Goal: Use online tool/utility: Utilize a website feature to perform a specific function

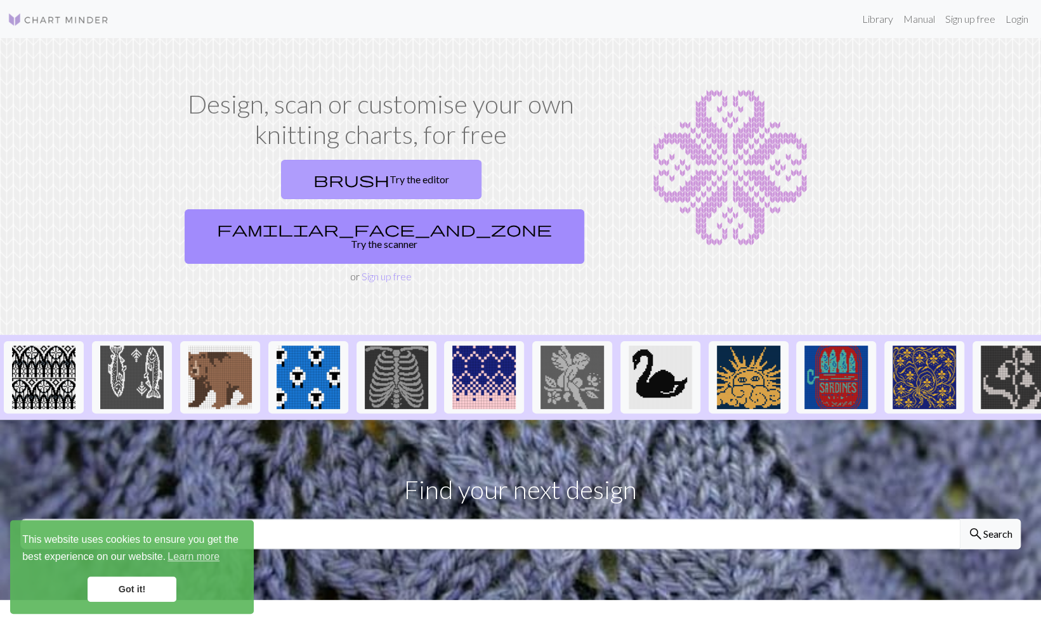
click at [281, 178] on link "brush Try the editor" at bounding box center [381, 179] width 200 height 39
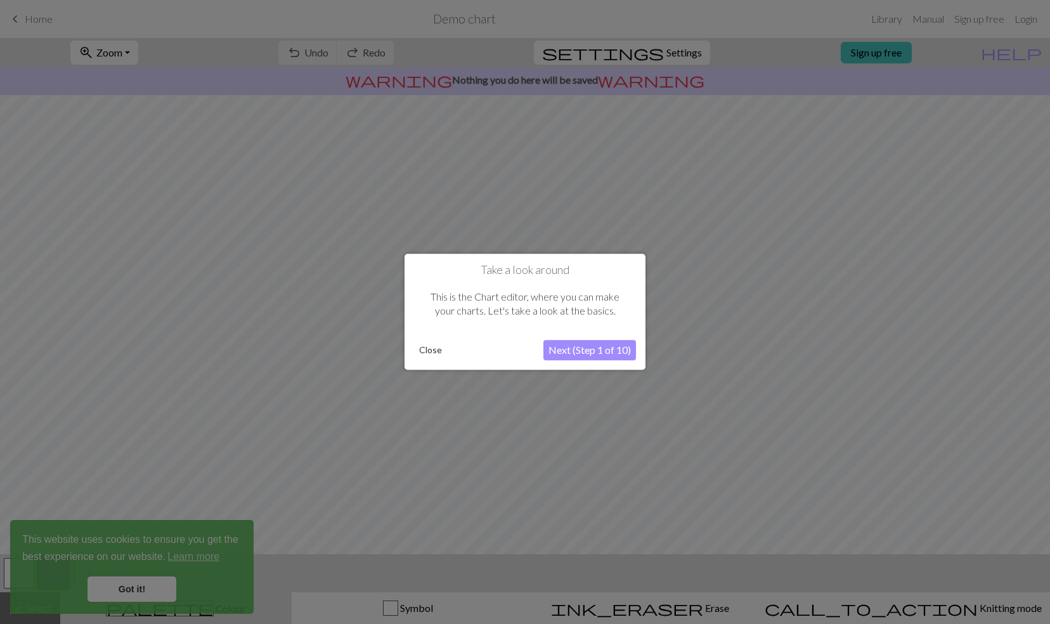
click at [591, 350] on button "Next (Step 1 of 10)" at bounding box center [589, 351] width 93 height 20
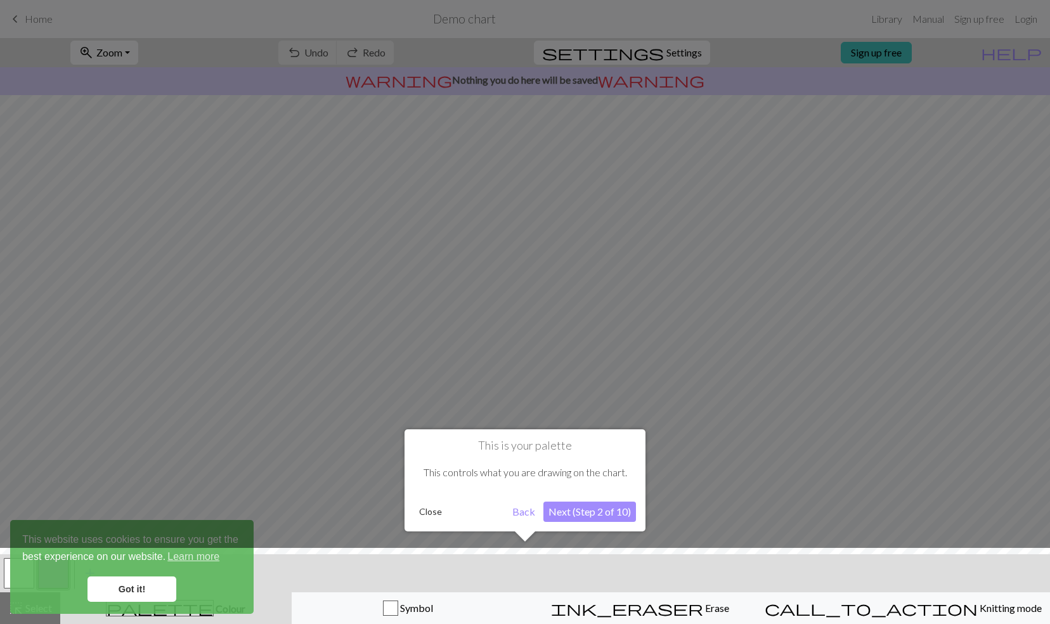
click at [592, 509] on button "Next (Step 2 of 10)" at bounding box center [589, 512] width 93 height 20
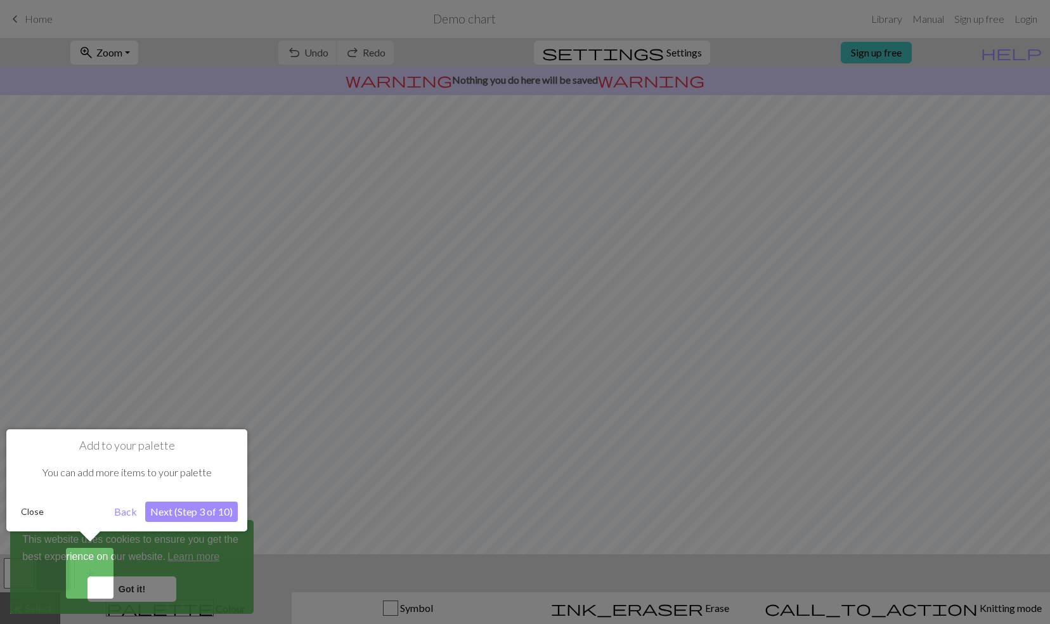
click at [190, 510] on button "Next (Step 3 of 10)" at bounding box center [191, 512] width 93 height 20
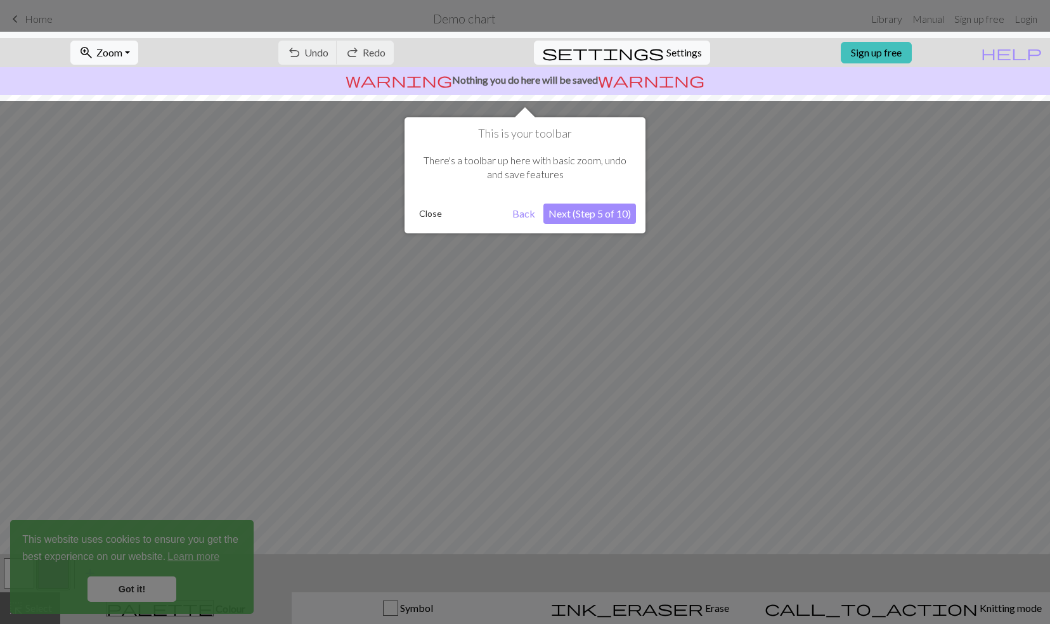
click at [598, 214] on button "Next (Step 5 of 10)" at bounding box center [589, 214] width 93 height 20
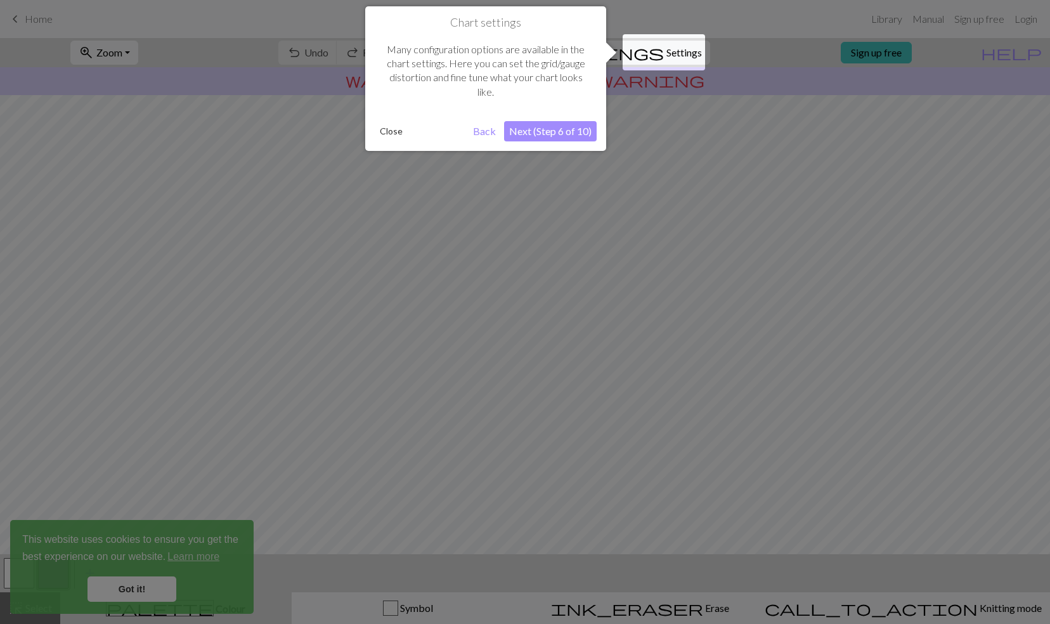
click at [563, 136] on button "Next (Step 6 of 10)" at bounding box center [550, 131] width 93 height 20
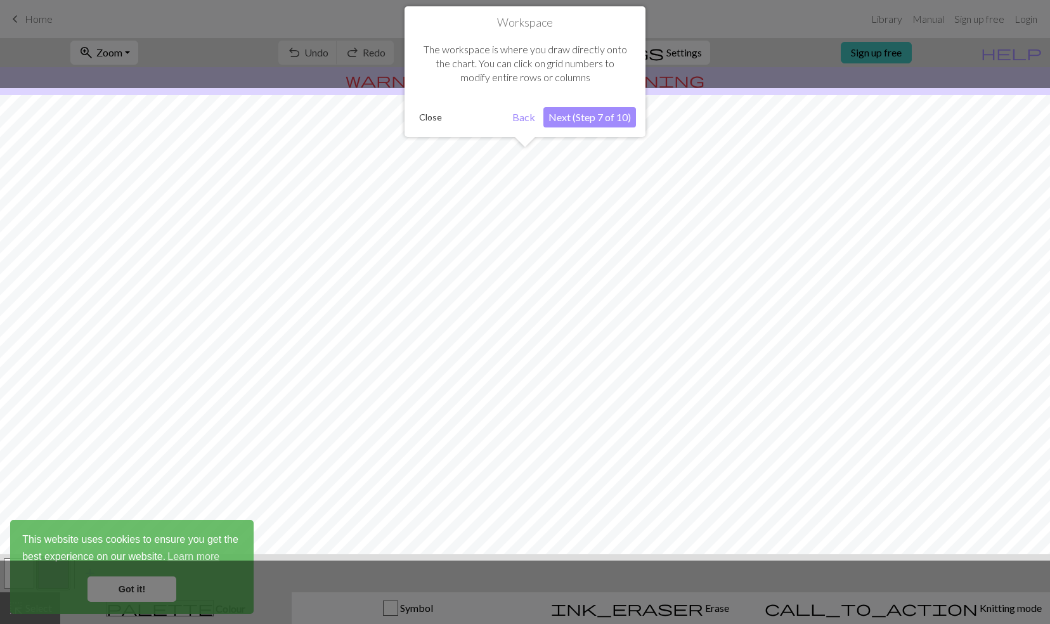
scroll to position [13, 0]
click at [595, 117] on button "Next (Step 7 of 10)" at bounding box center [589, 117] width 93 height 20
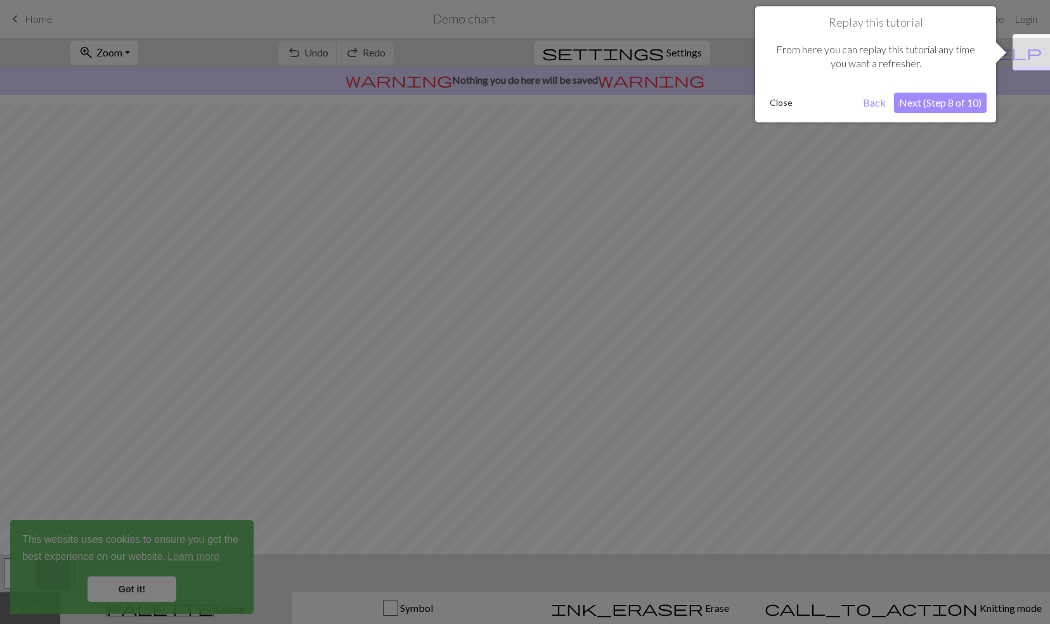
click at [956, 107] on button "Next (Step 8 of 10)" at bounding box center [940, 103] width 93 height 20
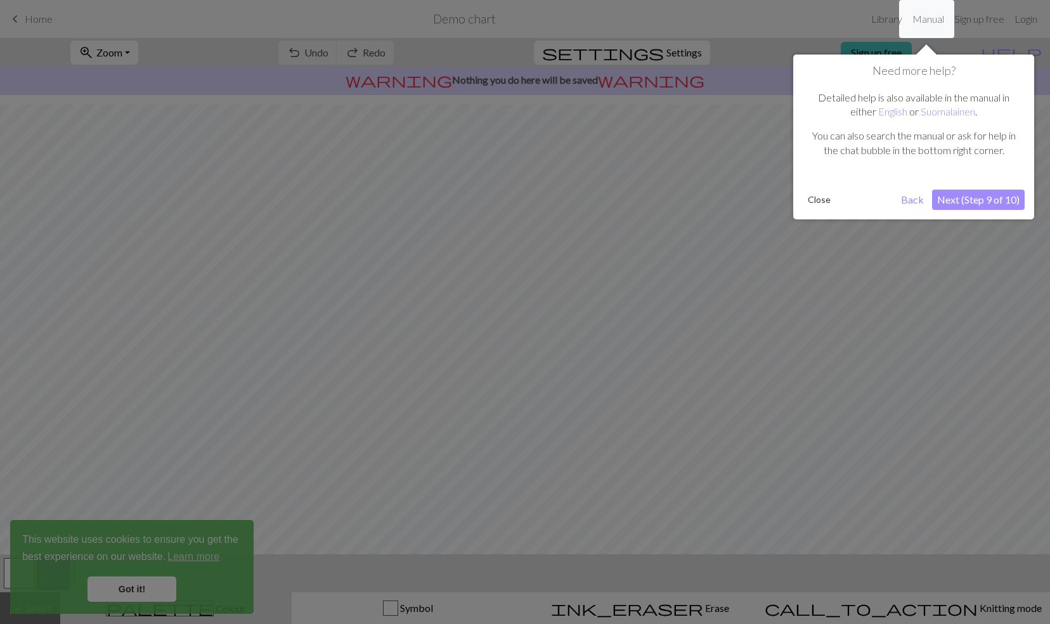
click at [977, 205] on button "Next (Step 9 of 10)" at bounding box center [978, 200] width 93 height 20
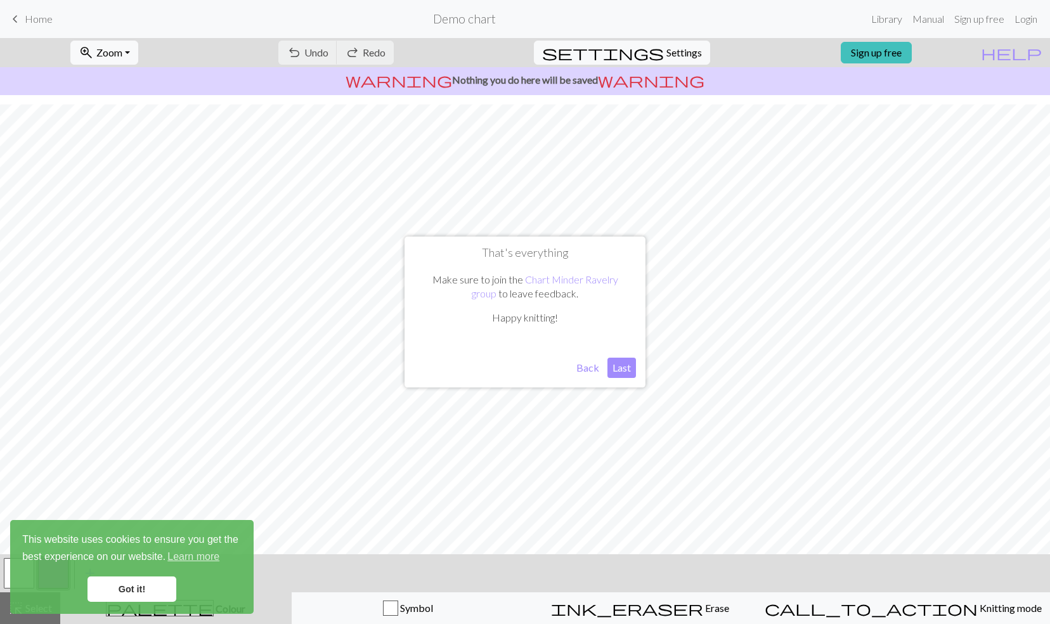
click at [620, 367] on button "Last" at bounding box center [621, 368] width 29 height 20
click at [142, 590] on link "Got it!" at bounding box center [132, 588] width 89 height 25
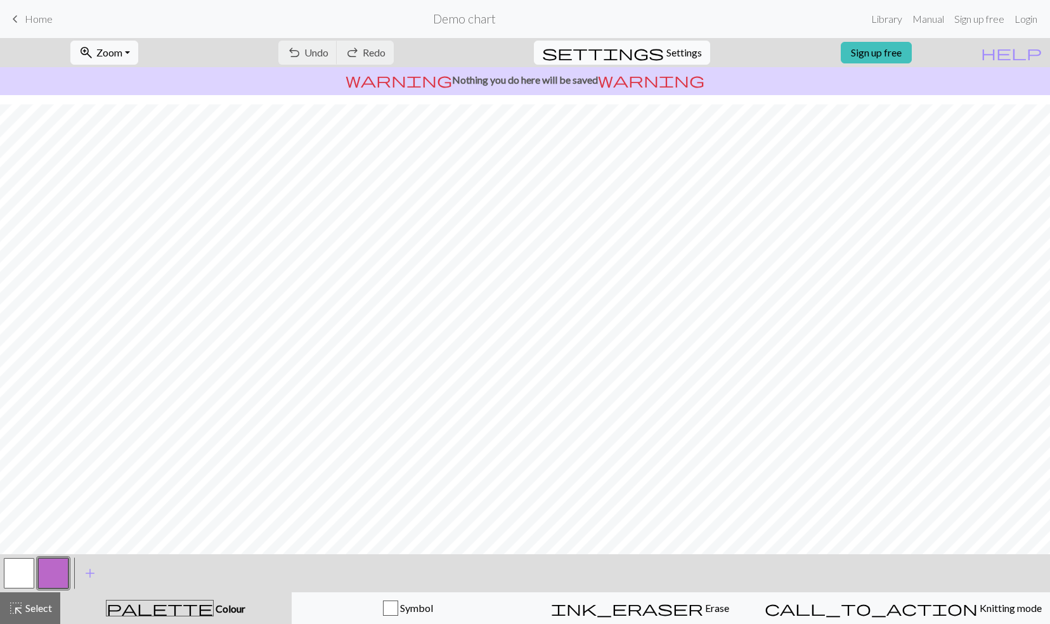
click at [673, 51] on span "Settings" at bounding box center [684, 52] width 36 height 15
select select "aran"
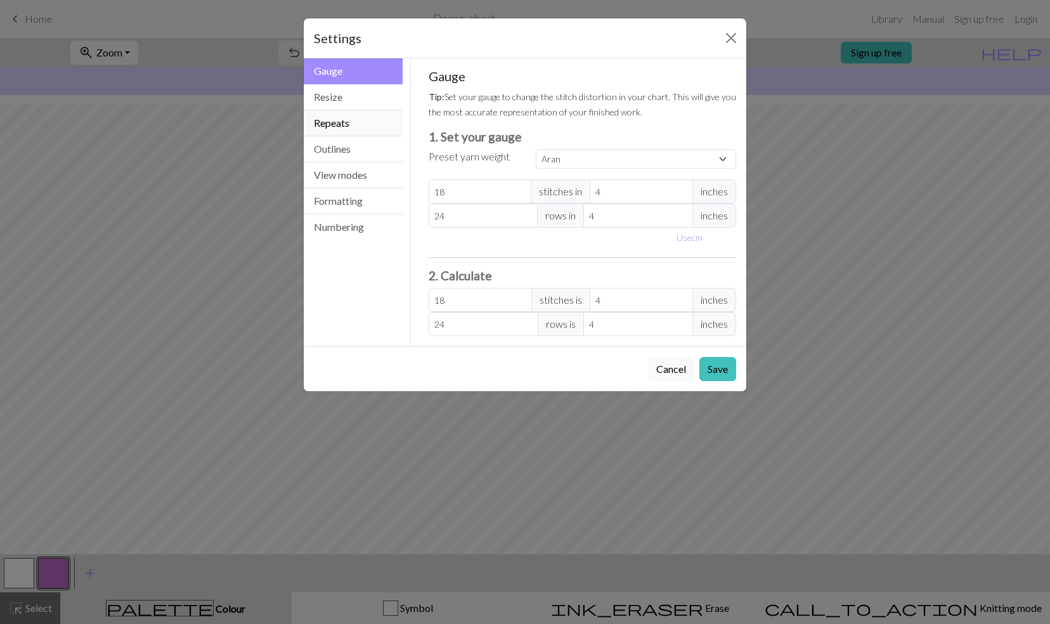
click at [364, 129] on button "Repeats" at bounding box center [353, 123] width 99 height 26
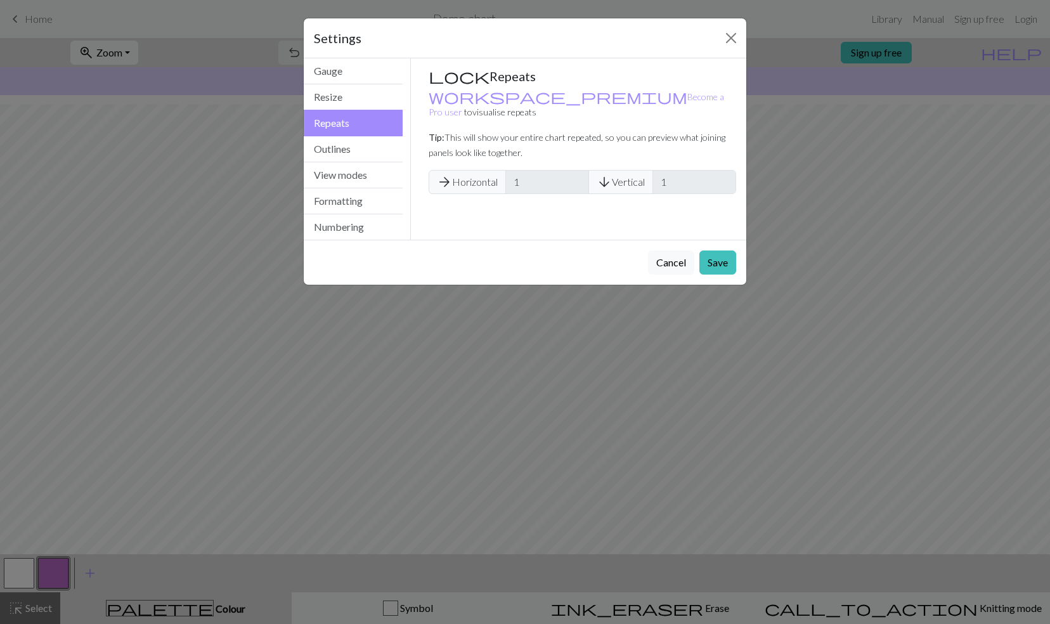
click at [468, 170] on span "arrow_forward Horizontal" at bounding box center [467, 182] width 77 height 24
click at [715, 257] on button "Save" at bounding box center [717, 262] width 37 height 24
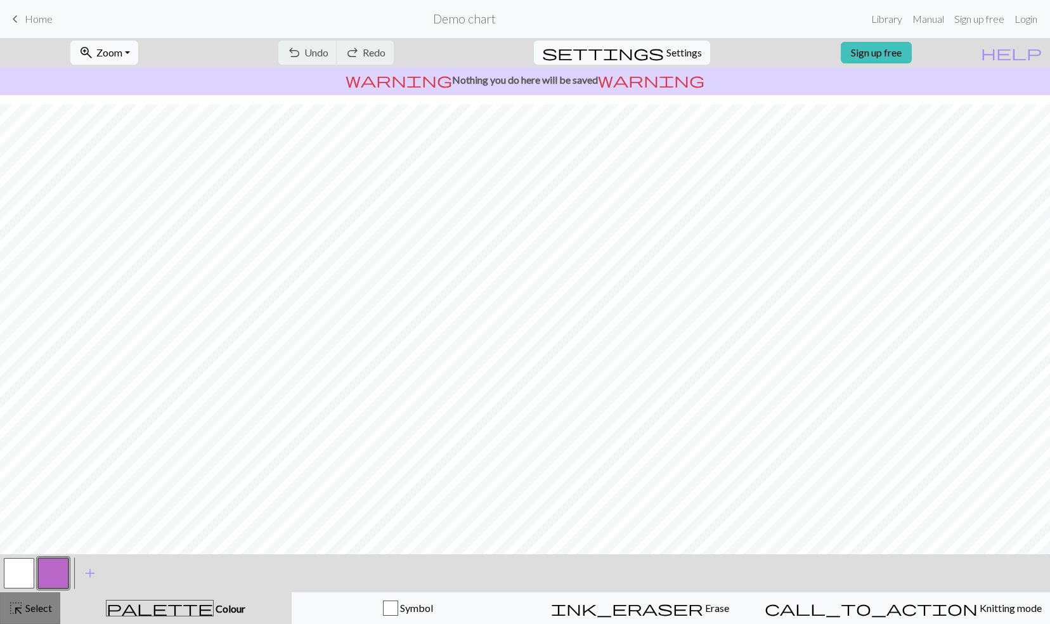
click at [32, 609] on span "Select" at bounding box center [37, 608] width 29 height 12
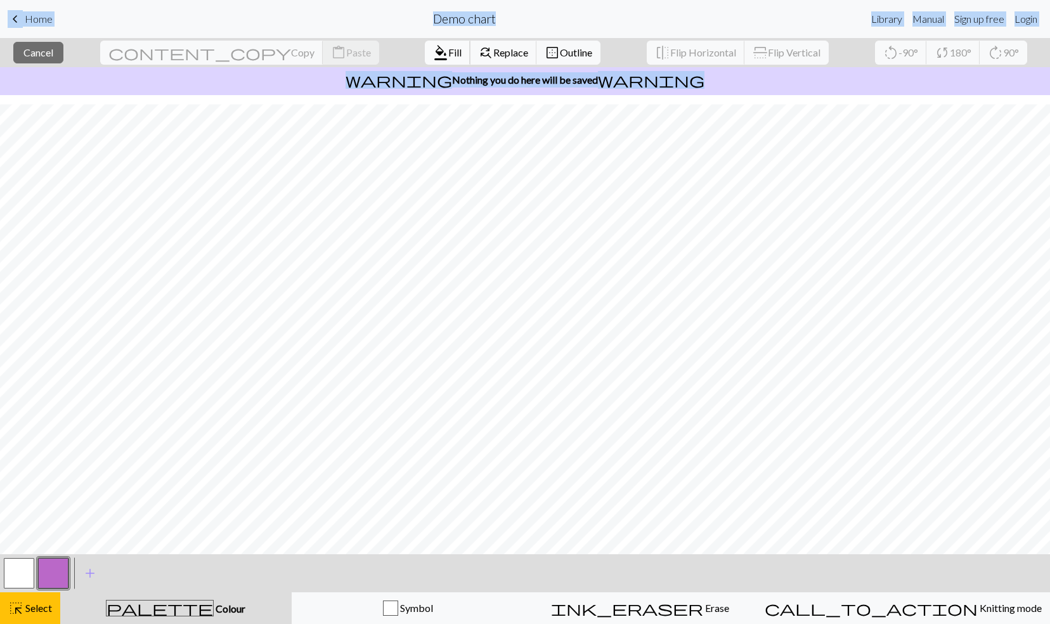
click at [433, 49] on span "format_color_fill" at bounding box center [440, 53] width 15 height 18
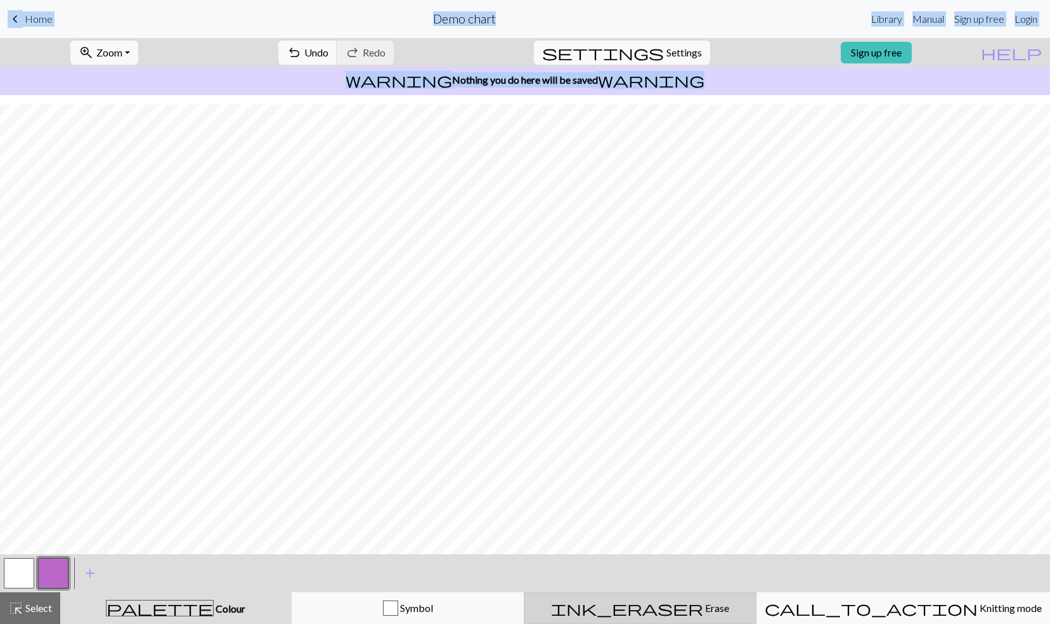
click at [708, 615] on div "ink_eraser Erase Erase" at bounding box center [640, 607] width 216 height 15
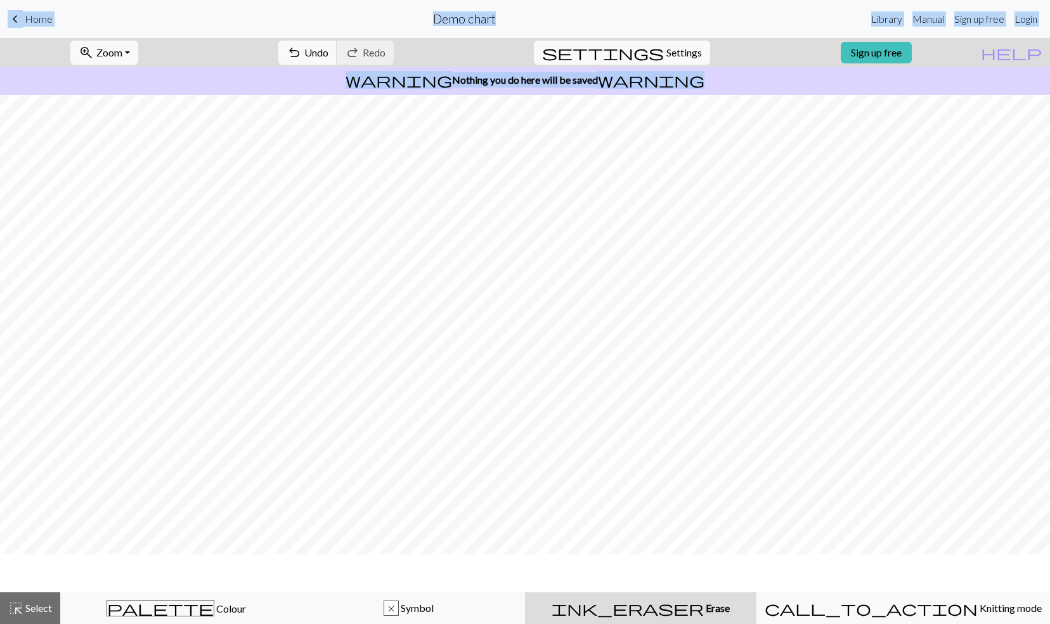
scroll to position [0, 0]
